Goal: Information Seeking & Learning: Learn about a topic

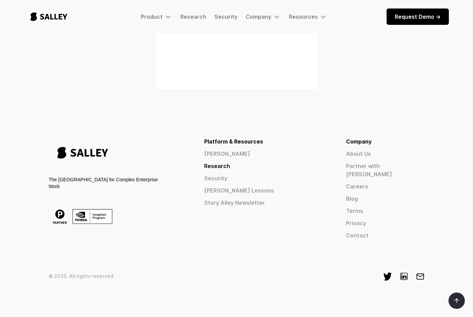
scroll to position [864, 0]
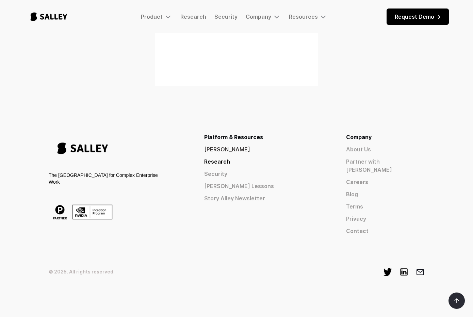
click at [287, 153] on link "[PERSON_NAME]" at bounding box center [262, 149] width 117 height 8
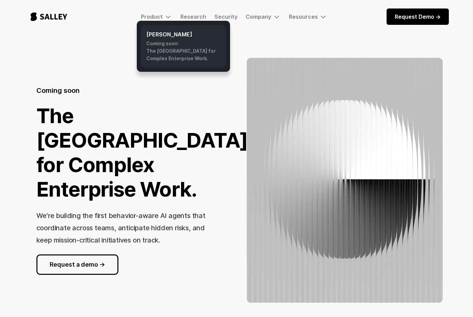
click at [167, 37] on h6 "[PERSON_NAME]" at bounding box center [183, 34] width 74 height 8
click at [162, 56] on div "Coming soon: The AI Nerve Center for Complex Enterprise Work." at bounding box center [183, 51] width 74 height 22
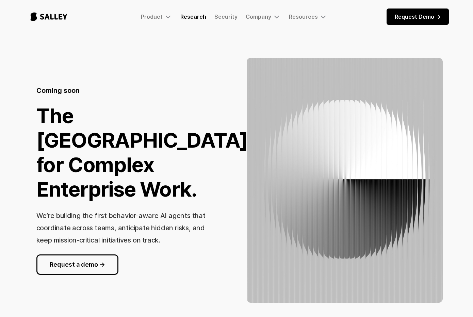
click at [192, 17] on link "Research" at bounding box center [193, 16] width 26 height 7
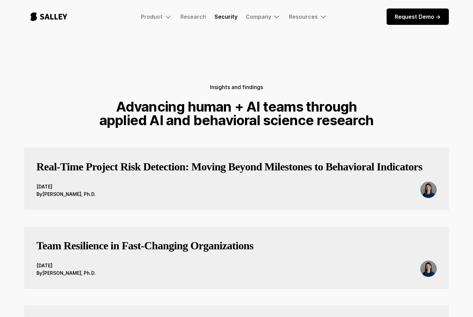
click at [225, 18] on link "Security" at bounding box center [225, 16] width 23 height 7
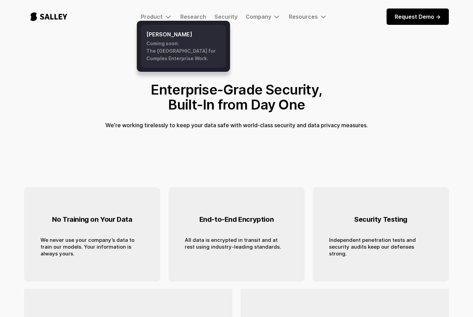
click at [154, 35] on h6 "[PERSON_NAME]" at bounding box center [183, 34] width 74 height 8
